Goal: Find specific fact: Find specific fact

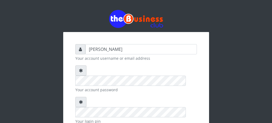
type input "[PERSON_NAME]"
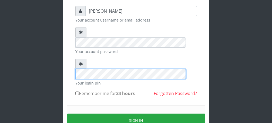
scroll to position [43, 0]
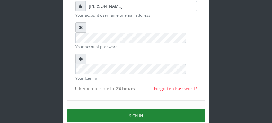
click at [136, 109] on button "Sign in" at bounding box center [136, 116] width 138 height 14
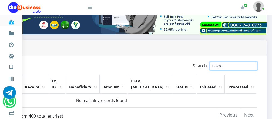
scroll to position [86, 64]
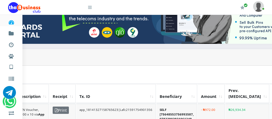
type input "0"
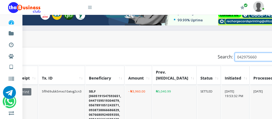
scroll to position [97, 101]
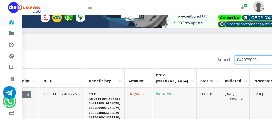
click at [242, 55] on input "042975660" at bounding box center [258, 59] width 47 height 8
type input "0"
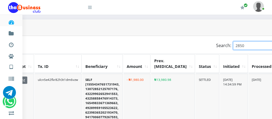
scroll to position [97, 105]
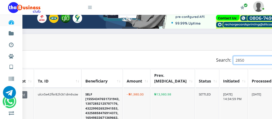
click at [233, 58] on input "2850" at bounding box center [256, 60] width 47 height 8
type input "2"
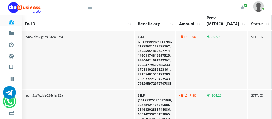
scroll to position [96, 119]
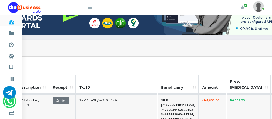
scroll to position [96, 87]
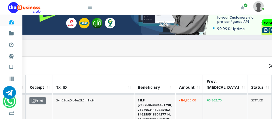
type input "7"
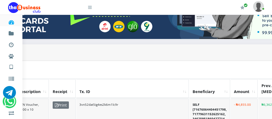
scroll to position [96, 119]
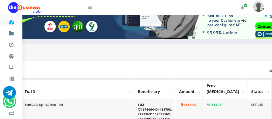
type input "7"
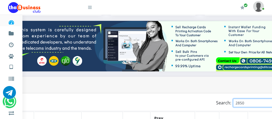
scroll to position [56, 105]
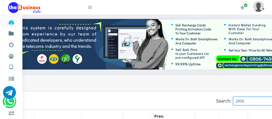
drag, startPoint x: 221, startPoint y: 98, endPoint x: 208, endPoint y: 98, distance: 13.2
click at [216, 98] on label "Search: 2850" at bounding box center [248, 101] width 64 height 8
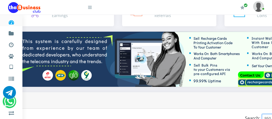
scroll to position [77, 111]
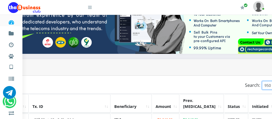
type input "9"
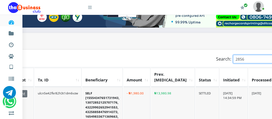
scroll to position [87, 105]
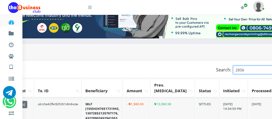
click at [245, 69] on input "2856" at bounding box center [256, 70] width 47 height 8
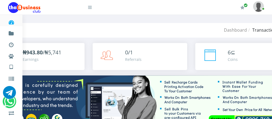
scroll to position [86, 140]
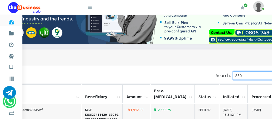
click at [233, 71] on input "850" at bounding box center [256, 75] width 47 height 8
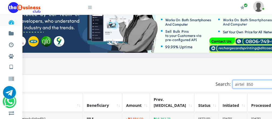
scroll to position [84, 137]
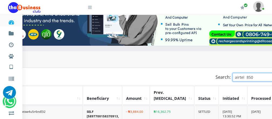
click at [236, 74] on input "airtel 850" at bounding box center [255, 77] width 47 height 8
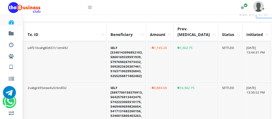
scroll to position [131, 116]
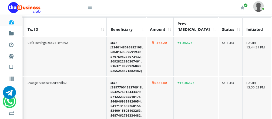
scroll to position [116, 116]
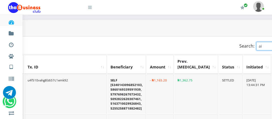
type input "a"
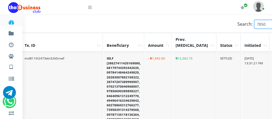
scroll to position [136, 119]
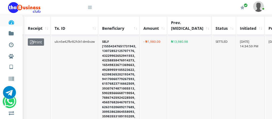
scroll to position [108, 89]
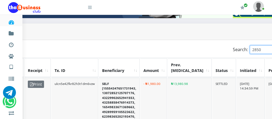
type input "850"
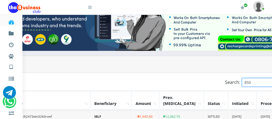
scroll to position [80, 132]
